Goal: Entertainment & Leisure: Consume media (video, audio)

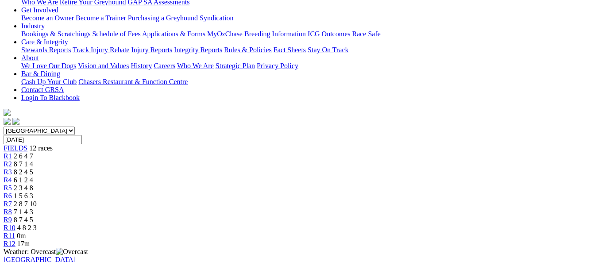
scroll to position [133, 0]
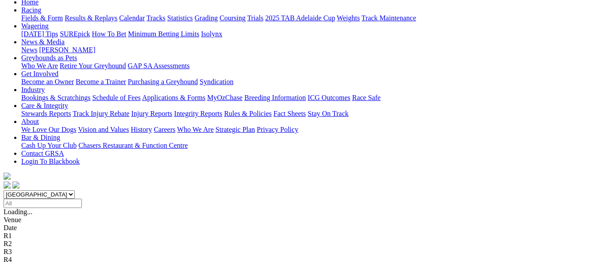
scroll to position [133, 0]
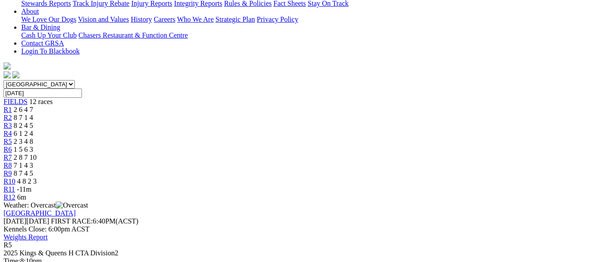
scroll to position [221, 0]
